Goal: Obtain resource: Obtain resource

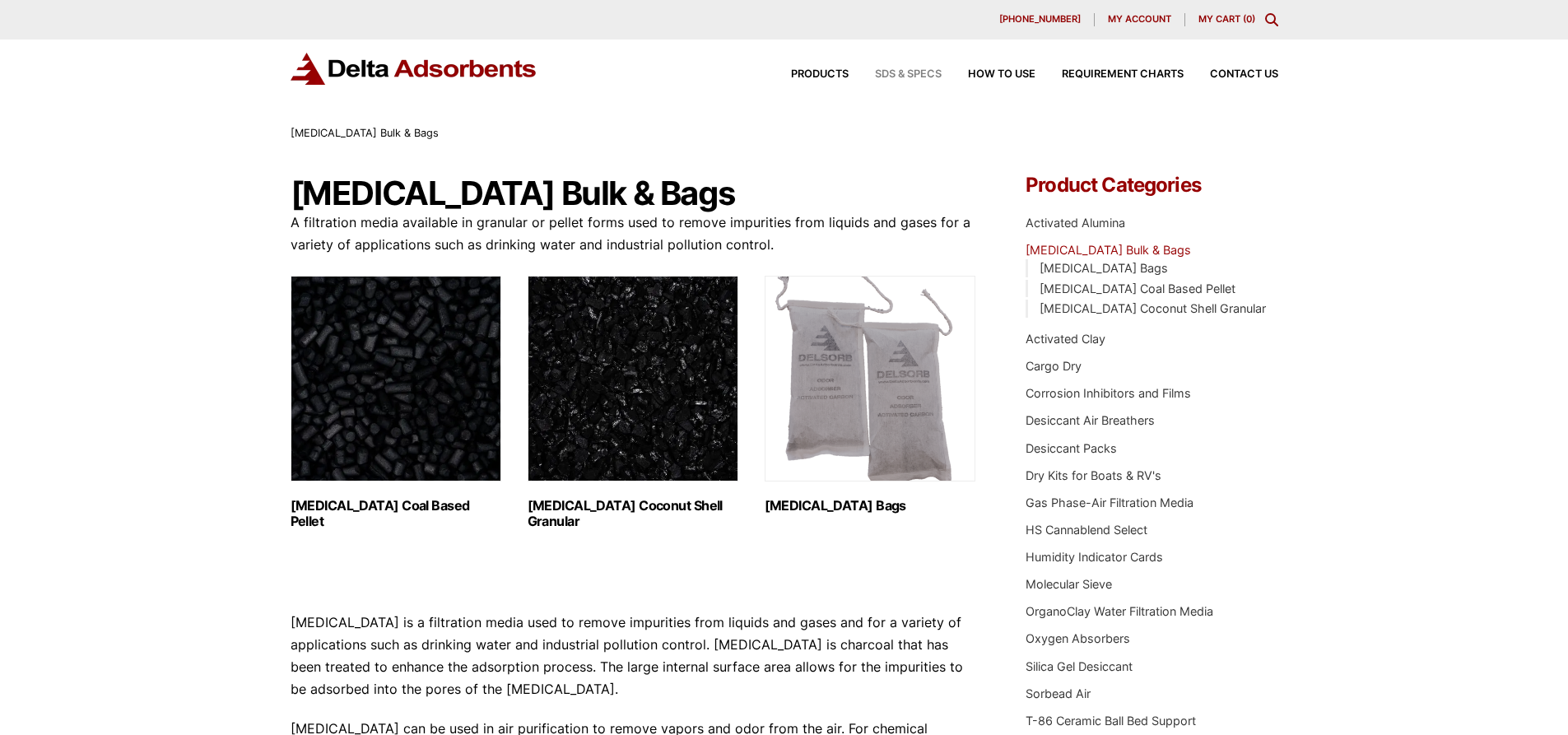
click at [895, 70] on span "SDS & SPECS" at bounding box center [908, 75] width 66 height 11
click at [902, 71] on span "SDS & SPECS" at bounding box center [908, 75] width 66 height 11
